Goal: Transaction & Acquisition: Purchase product/service

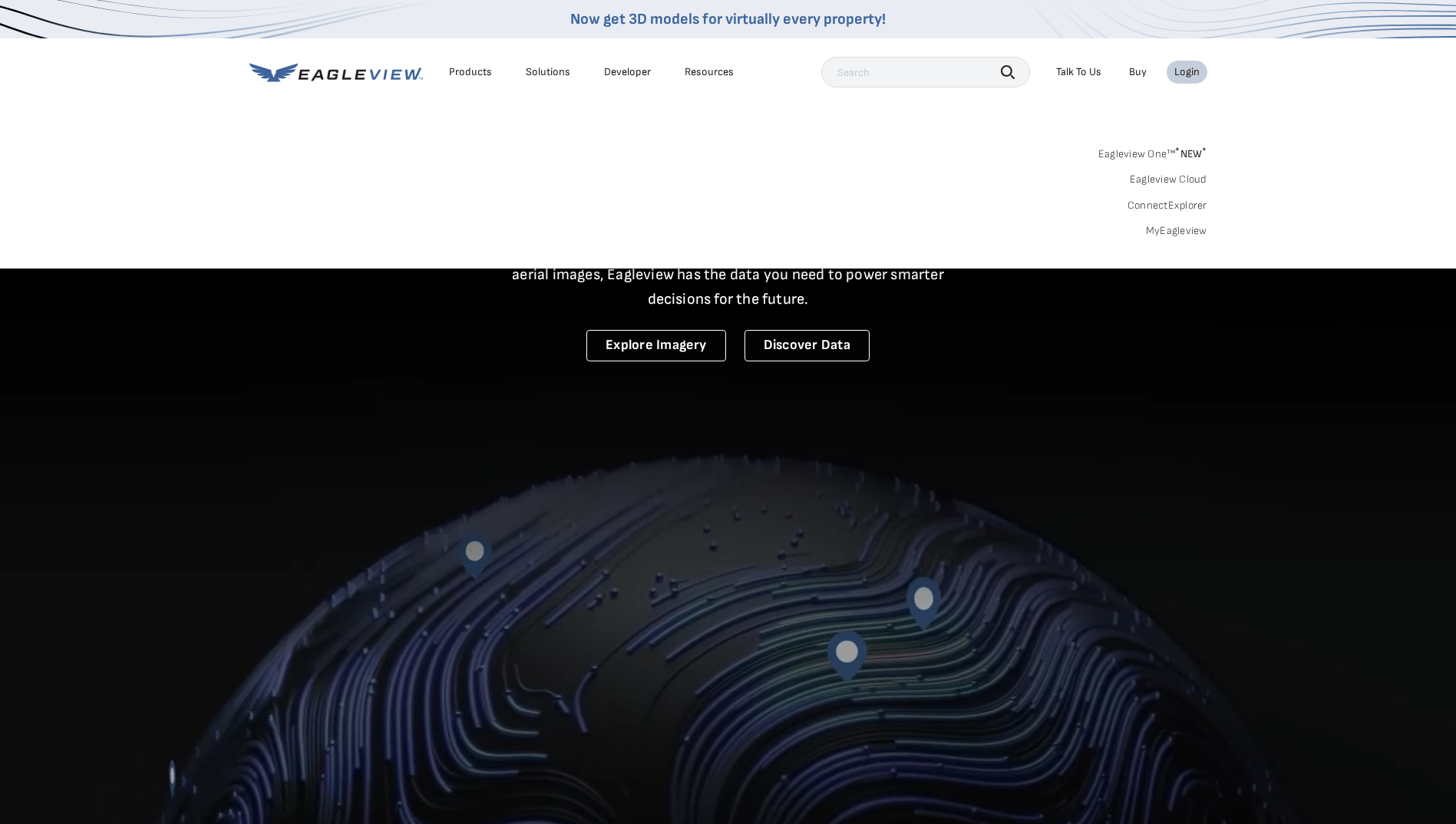
click at [1165, 229] on link "MyEagleview" at bounding box center [1177, 230] width 61 height 14
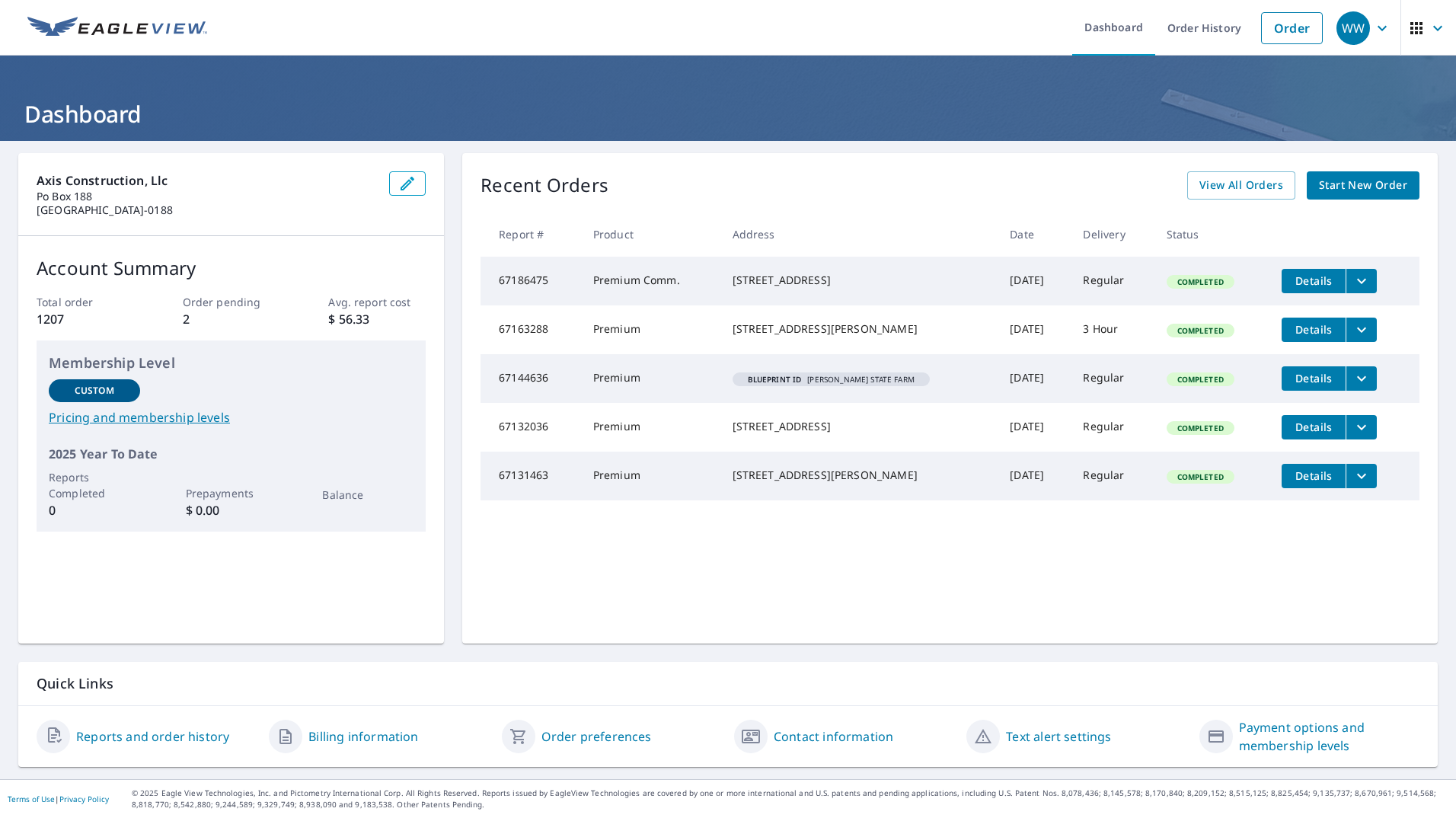
drag, startPoint x: 1262, startPoint y: 588, endPoint x: 1286, endPoint y: 412, distance: 177.6
click at [1262, 588] on div "Recent Orders View All Orders Start New Order Report # Product Address Date Del…" at bounding box center [949, 398] width 976 height 491
click at [1287, 22] on link "Order" at bounding box center [1291, 28] width 61 height 32
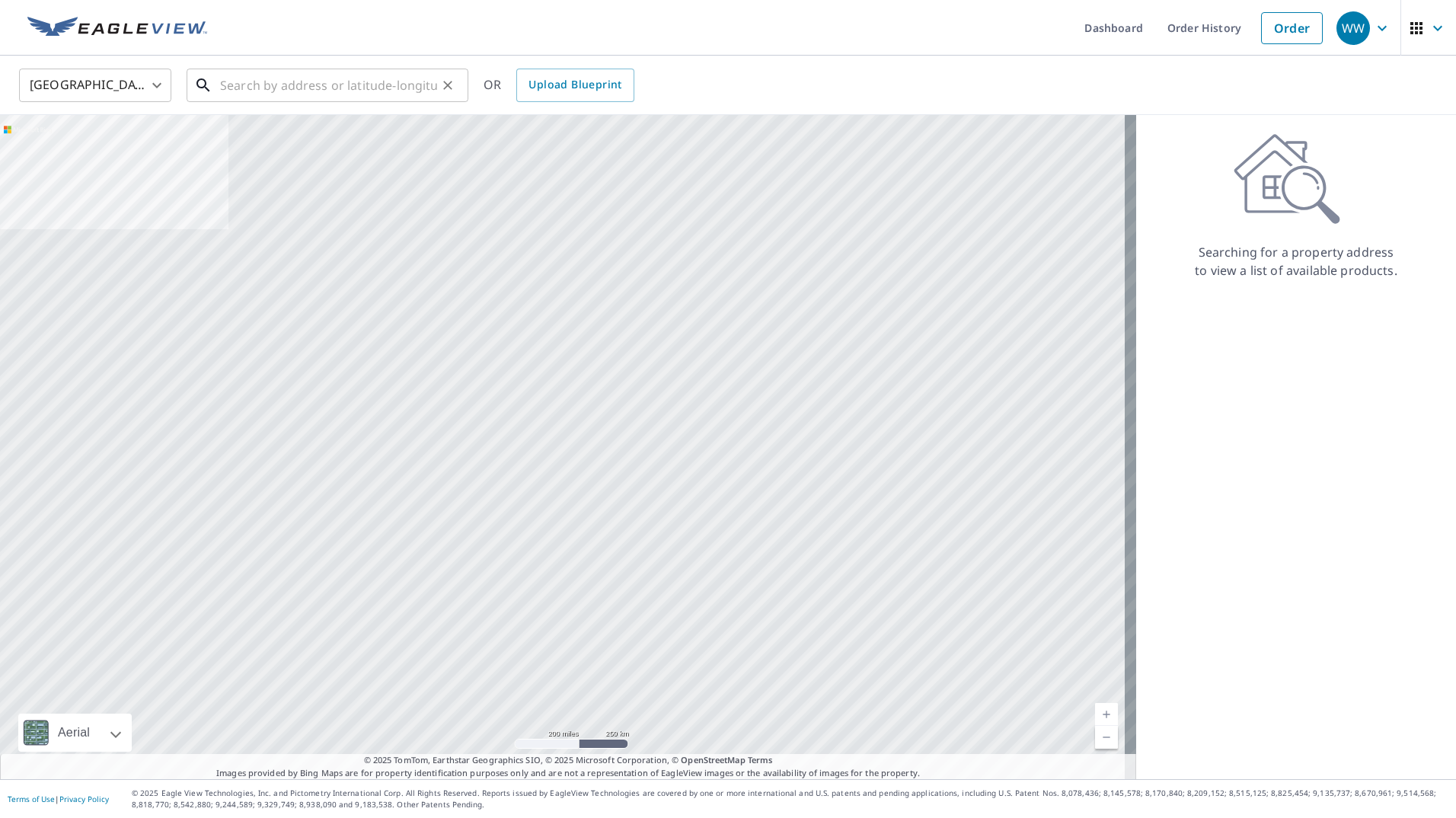
click at [269, 93] on input "text" at bounding box center [328, 85] width 217 height 43
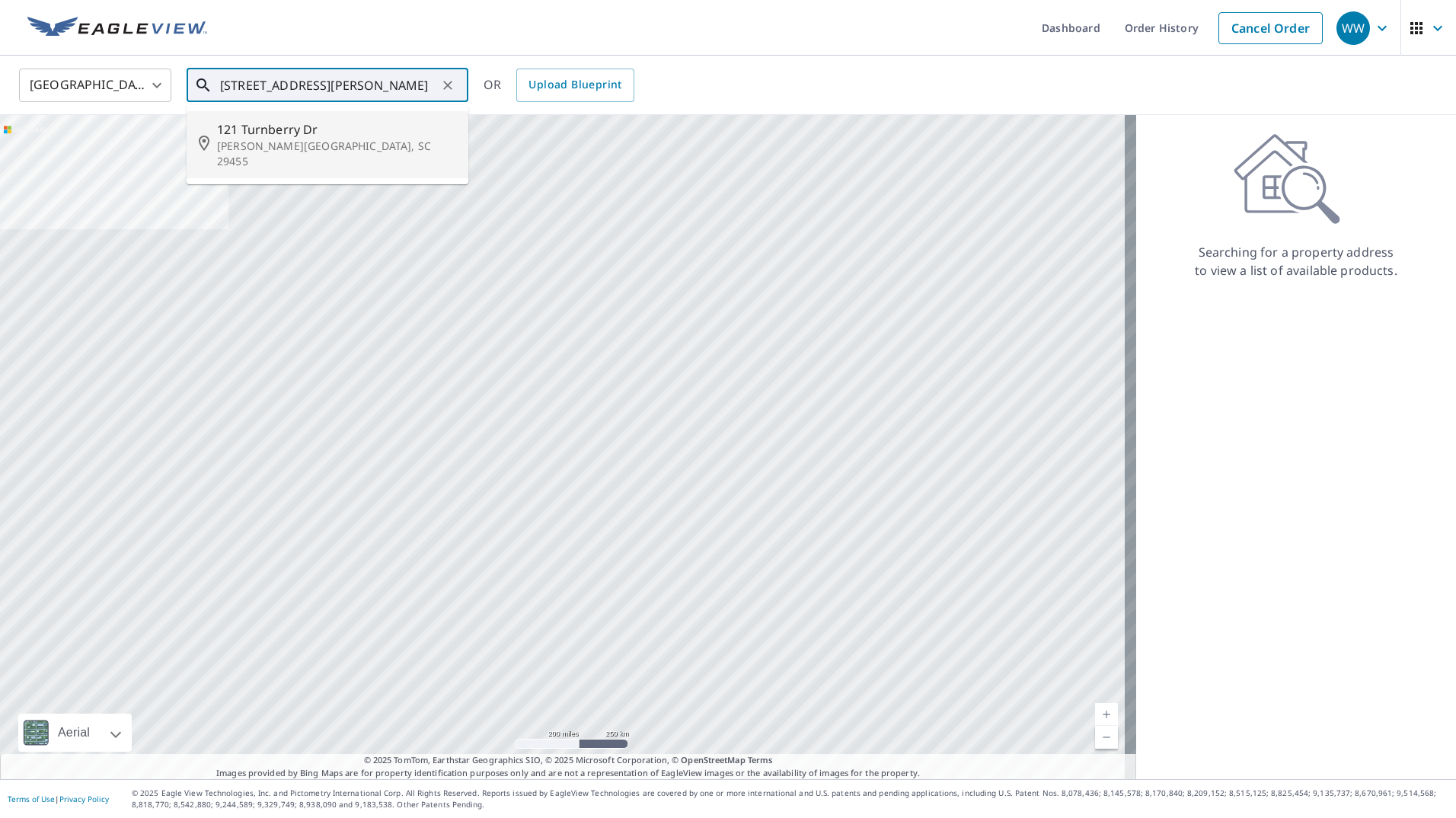
click at [272, 140] on p "Johns Island, SC 29455" at bounding box center [337, 154] width 239 height 30
type input "121 Turnberry Dr Johns Island, SC 29455"
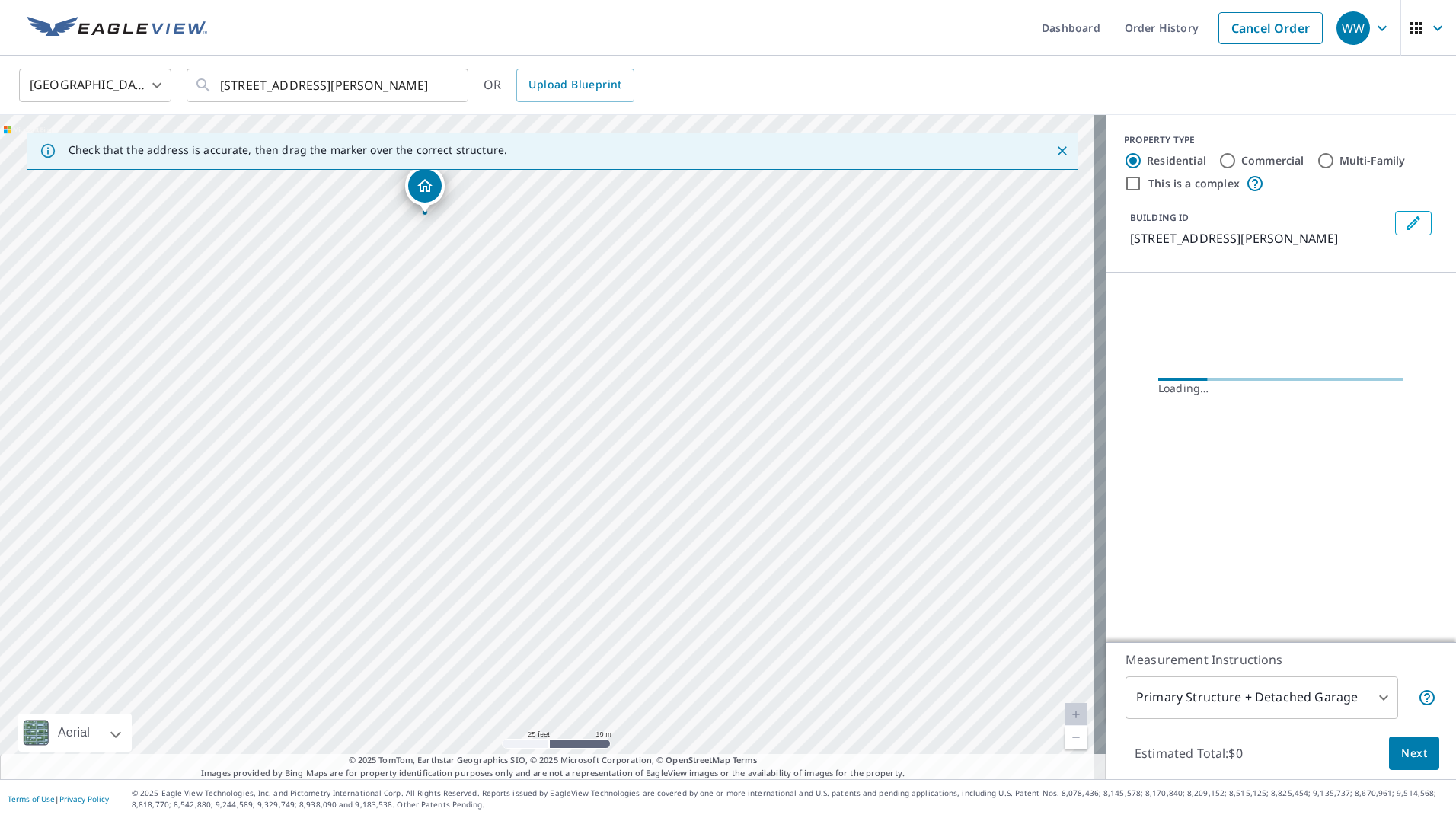
drag, startPoint x: 394, startPoint y: 339, endPoint x: 463, endPoint y: 607, distance: 276.7
click at [462, 609] on div "121 Turnberry Dr Johns Island, SC 29455" at bounding box center [553, 447] width 1106 height 664
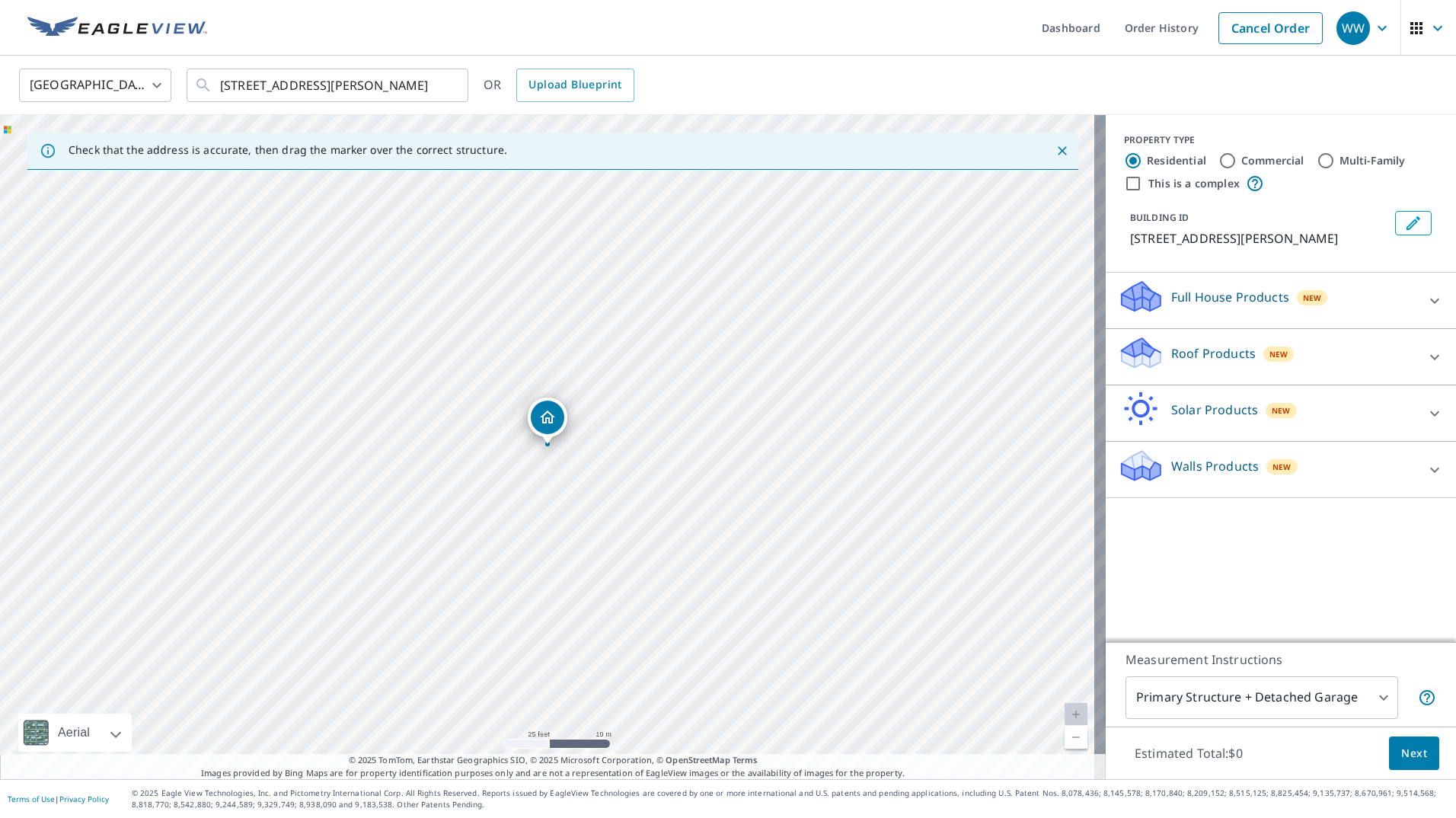
click at [1221, 355] on p "Roof Products" at bounding box center [1214, 353] width 84 height 18
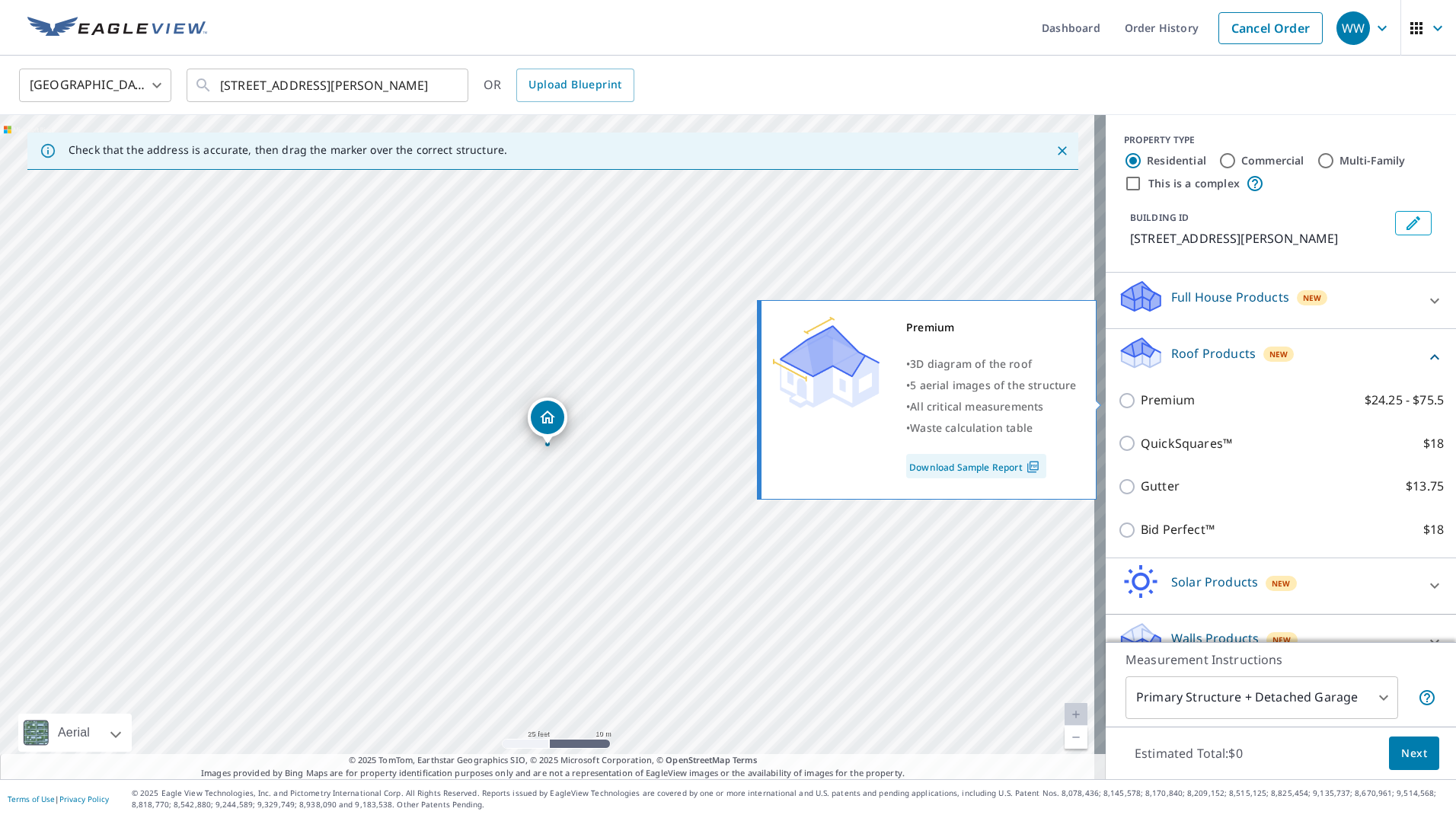
click at [1118, 399] on input "Premium $24.25 - $75.5" at bounding box center [1129, 400] width 23 height 18
checkbox input "true"
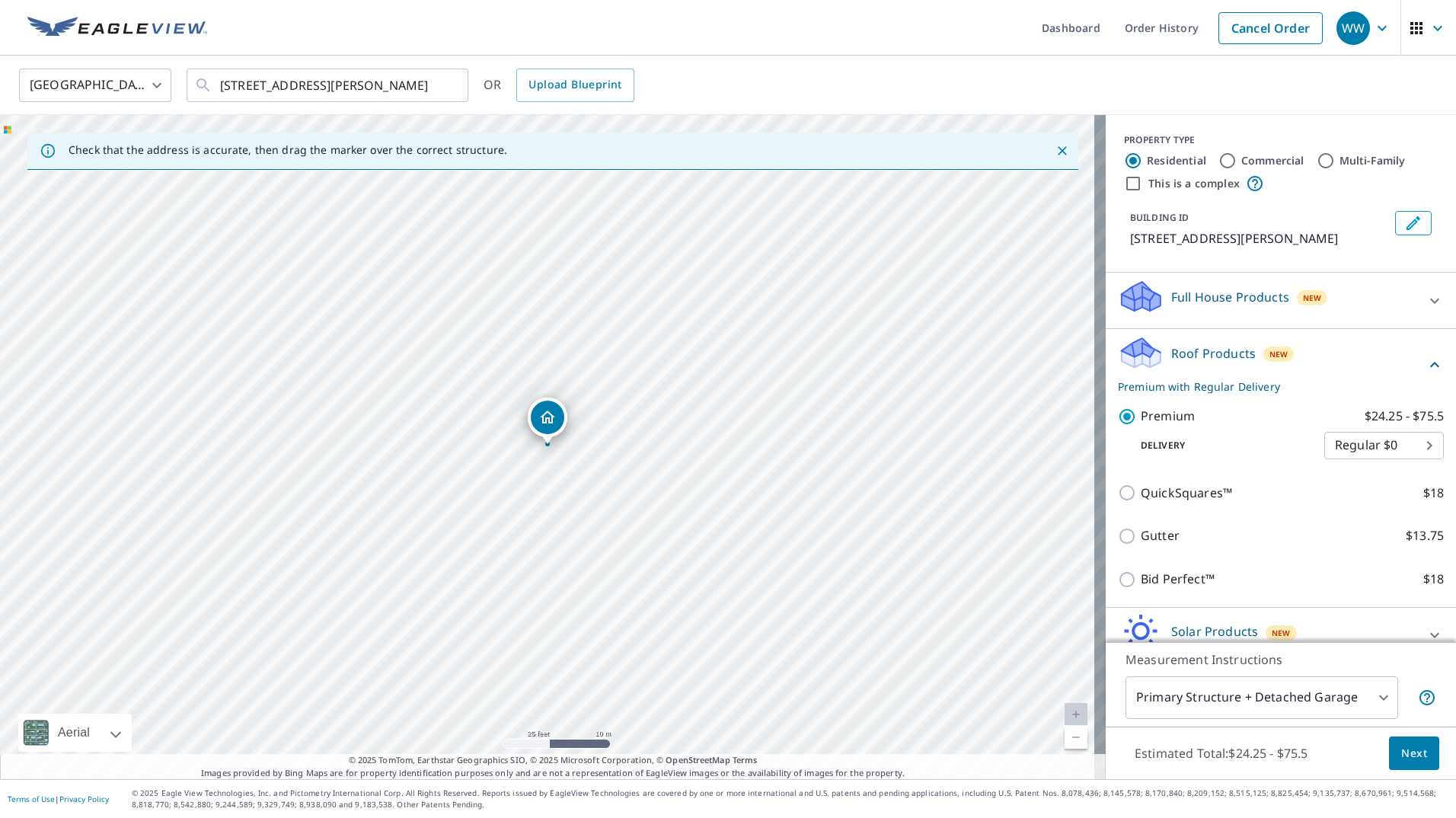
click at [1416, 757] on button "Next" at bounding box center [1414, 753] width 50 height 34
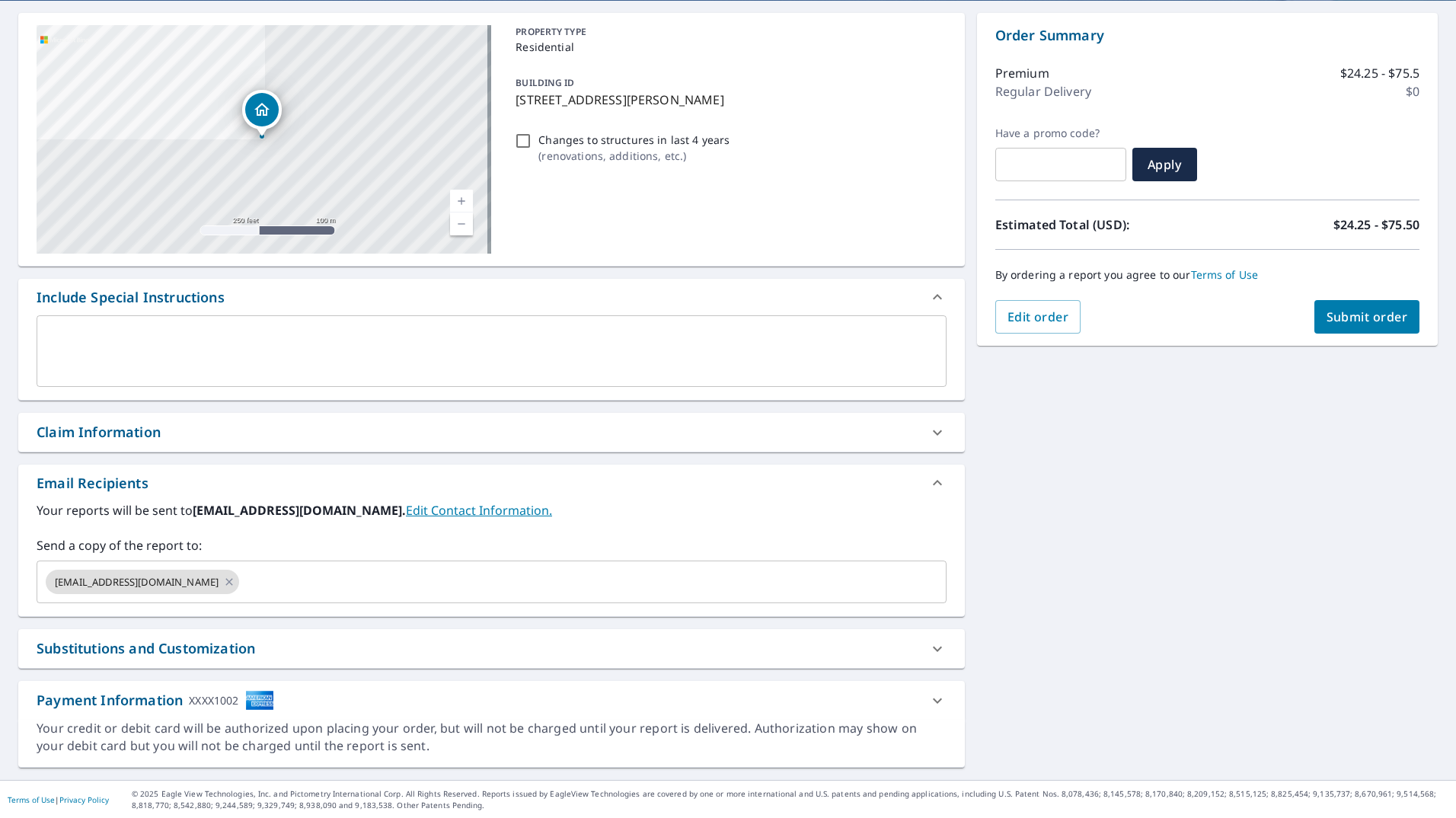
scroll to position [141, 0]
click at [226, 583] on icon at bounding box center [229, 581] width 7 height 7
checkbox input "true"
click at [214, 581] on input "text" at bounding box center [480, 581] width 874 height 29
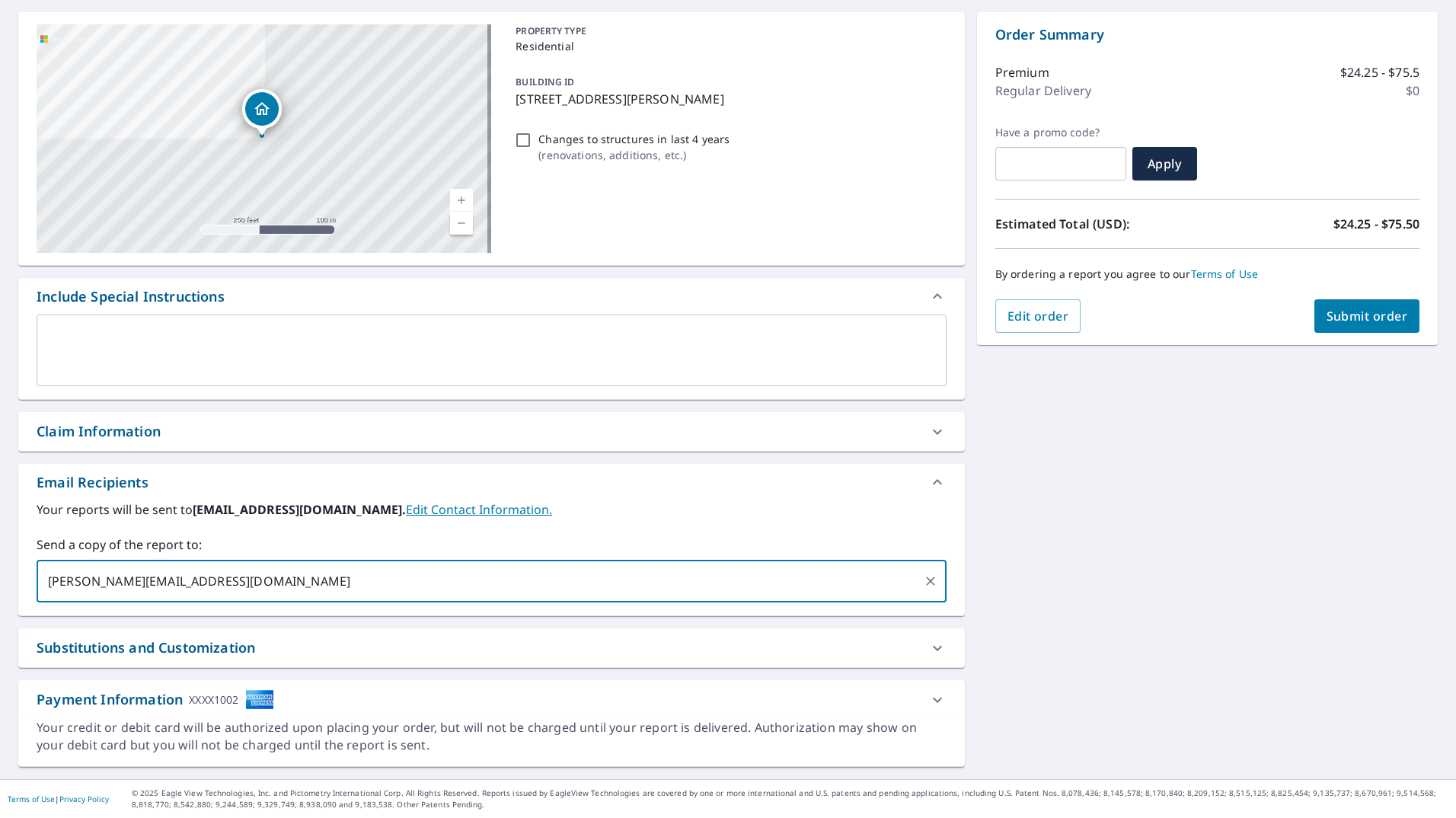
type input "TANNER@AXISCONSTRUCTIONSC.COM"
click at [1347, 318] on span "Submit order" at bounding box center [1368, 315] width 81 height 17
checkbox input "true"
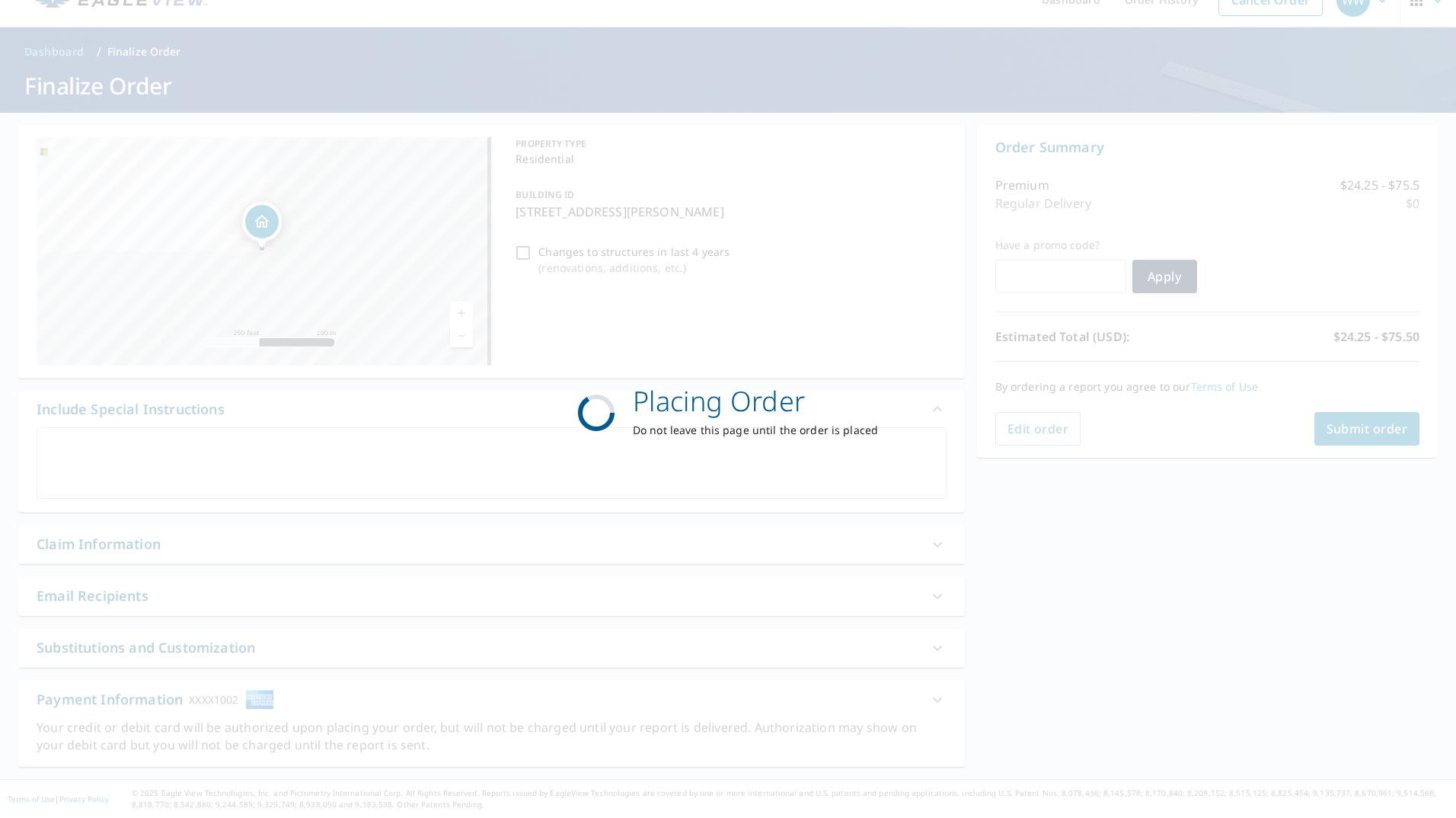
scroll to position [28, 0]
